Goal: Information Seeking & Learning: Learn about a topic

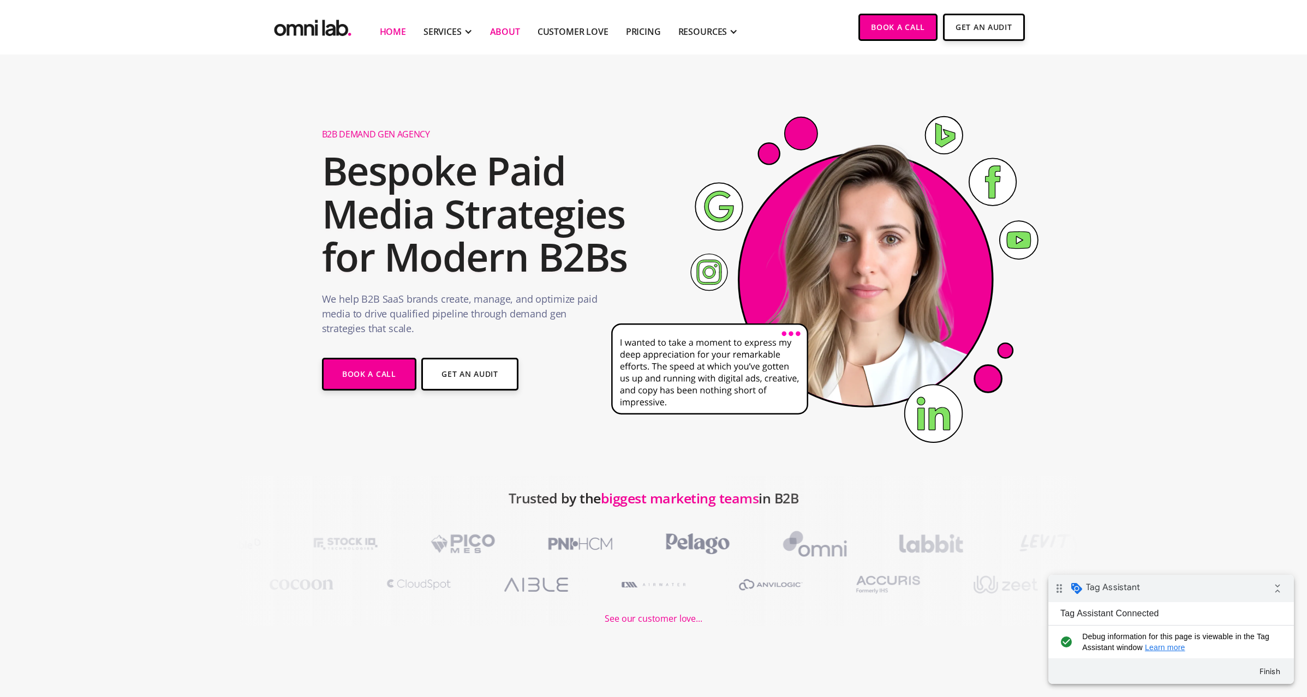
click at [504, 34] on link "About" at bounding box center [505, 31] width 30 height 13
